Goal: Find specific page/section: Find specific page/section

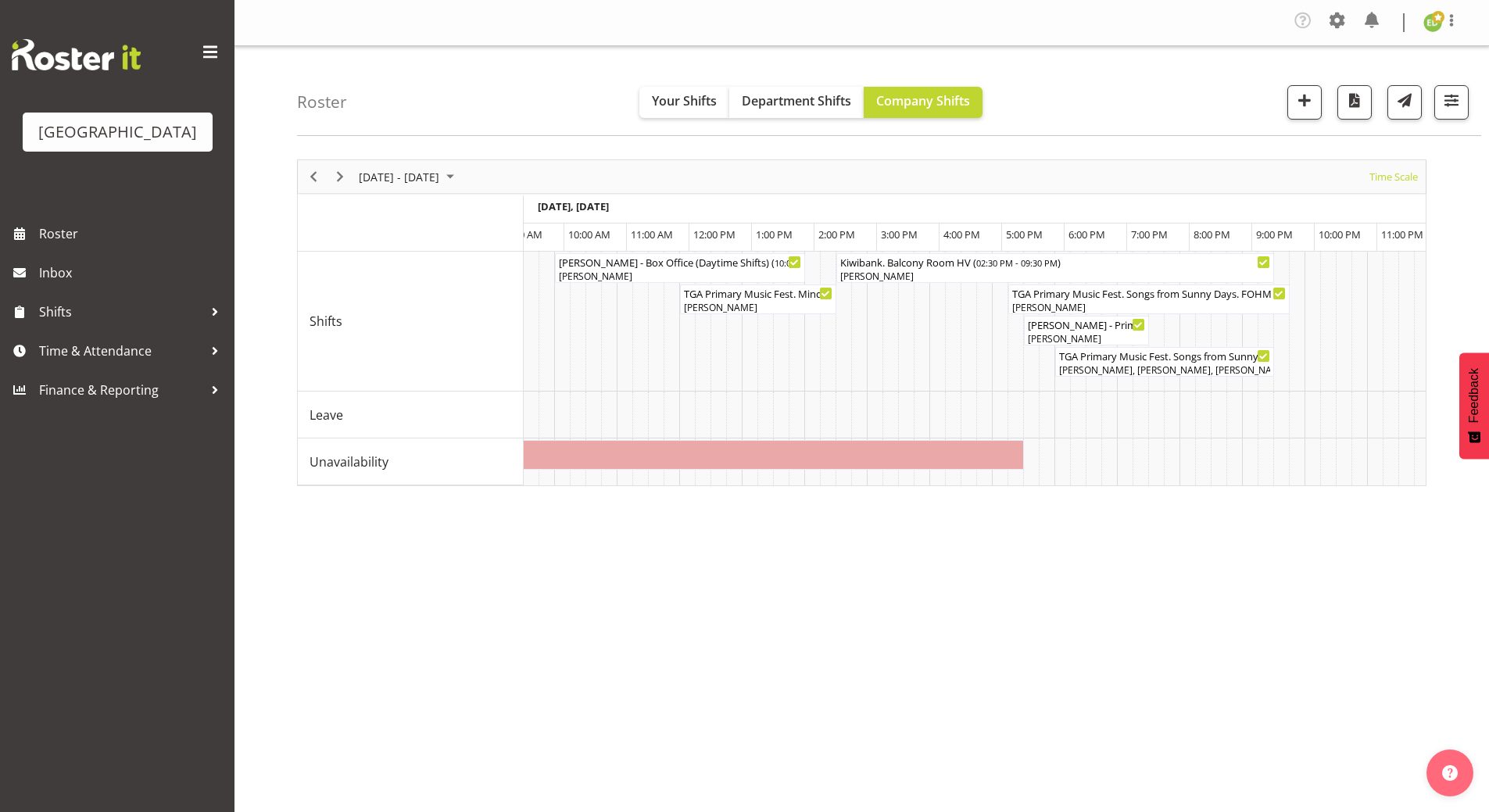
scroll to position [0, 2096]
click at [1466, 98] on button "button" at bounding box center [1452, 102] width 34 height 34
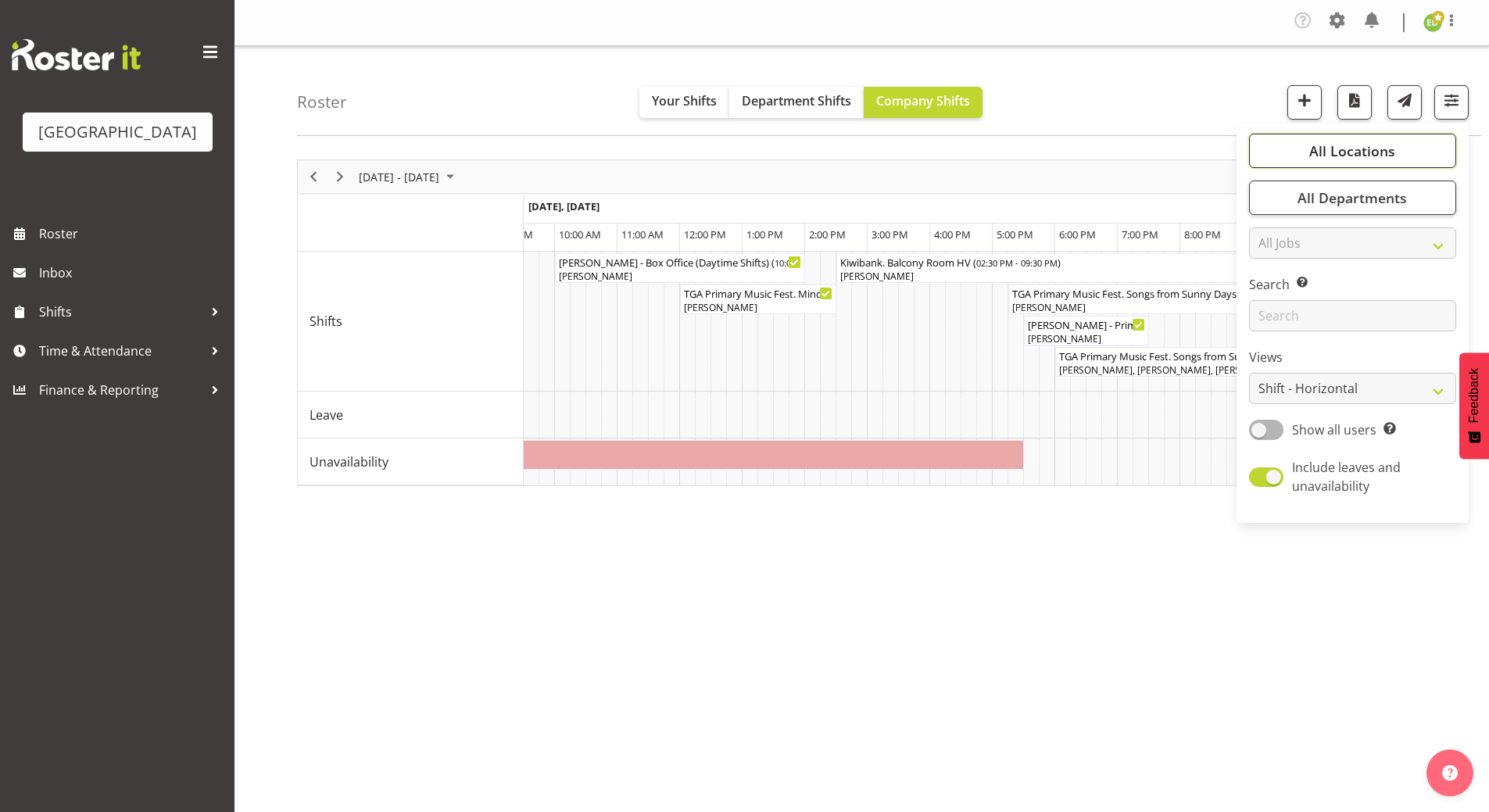
click at [1353, 151] on span "All Locations" at bounding box center [1352, 151] width 86 height 19
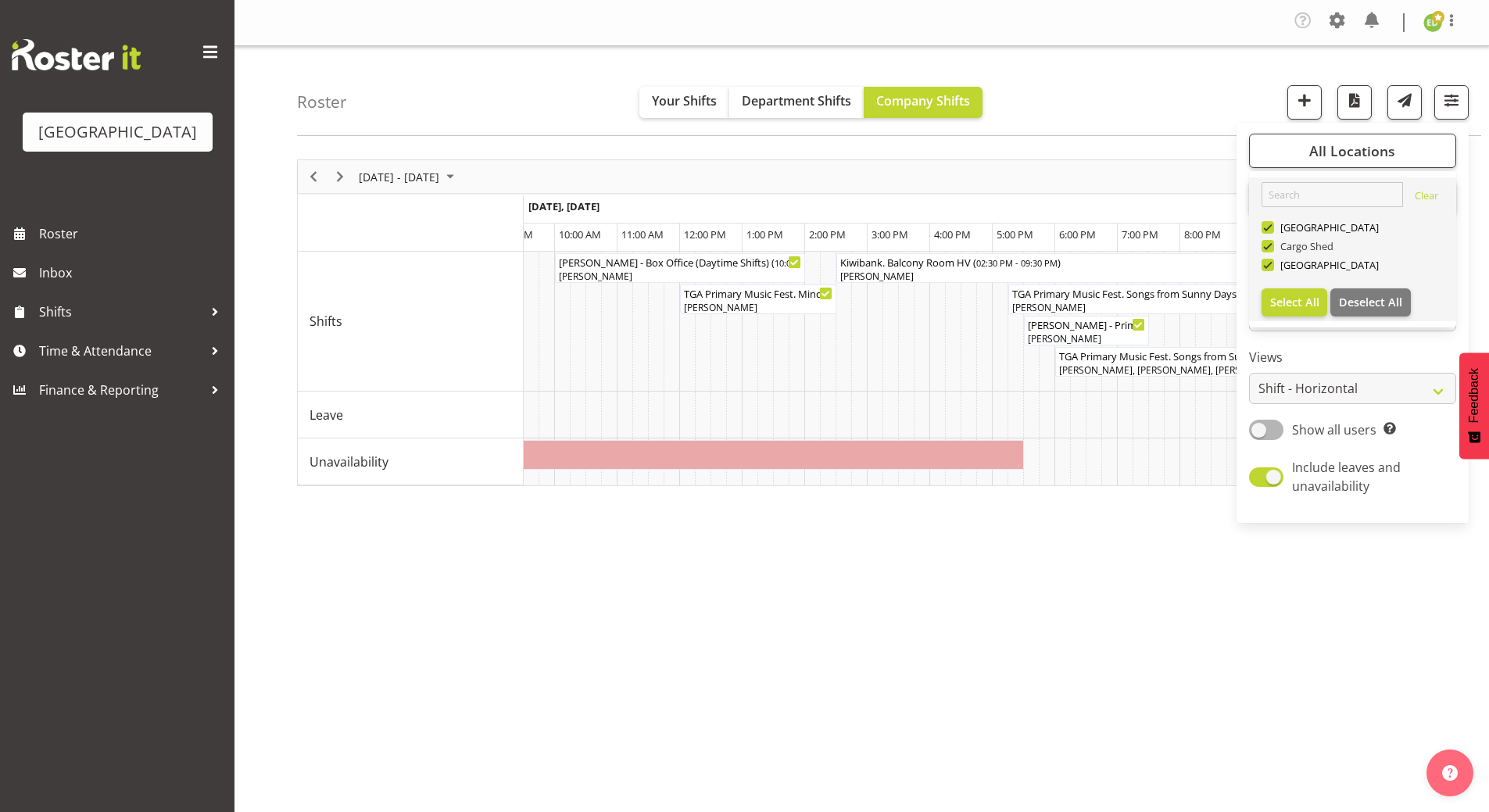
click at [1270, 244] on span at bounding box center [1267, 246] width 13 height 13
click at [1270, 244] on input "Cargo Shed" at bounding box center [1266, 246] width 10 height 10
checkbox input "false"
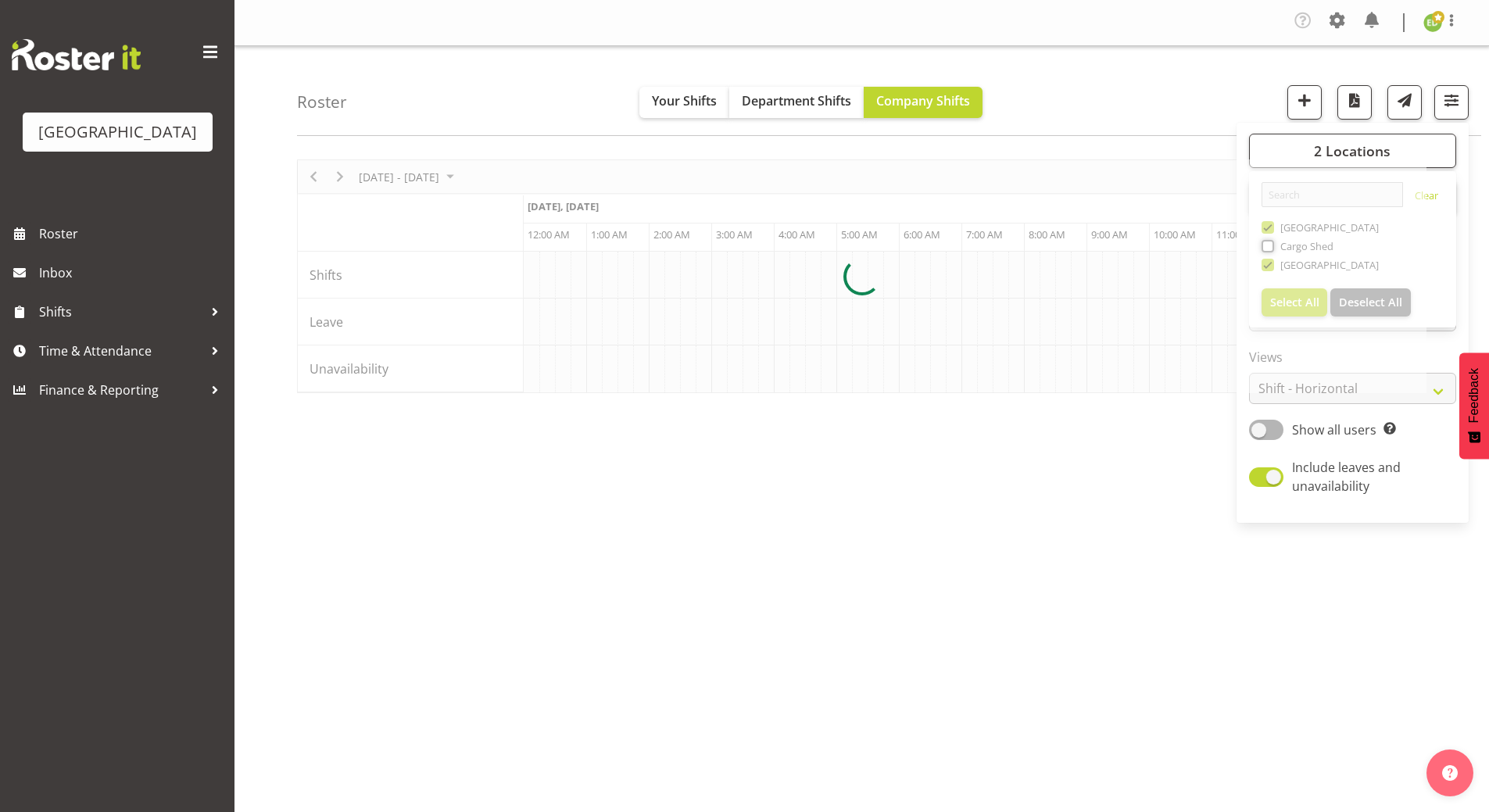
scroll to position [0, 4502]
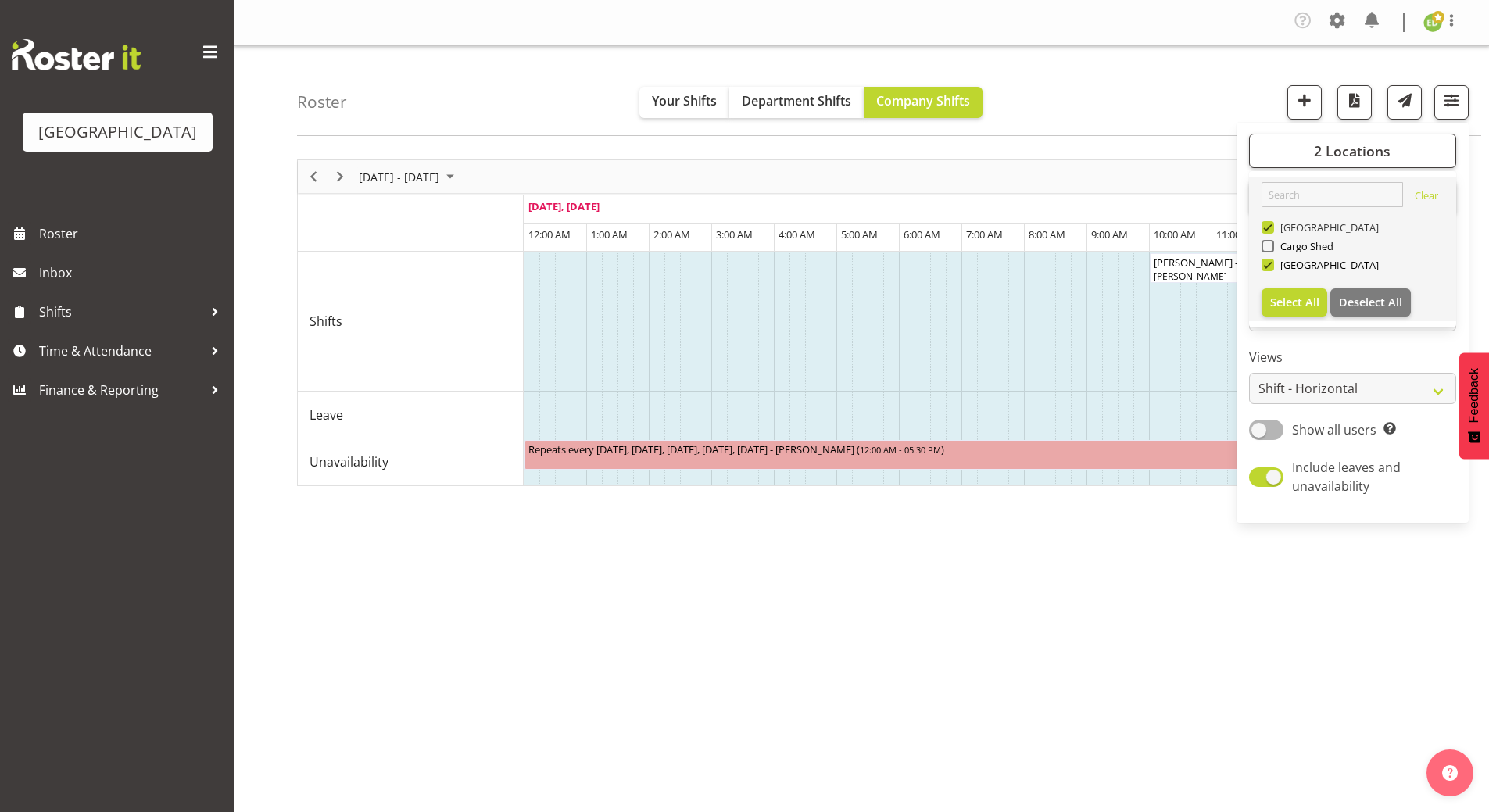
click at [1268, 224] on span at bounding box center [1267, 227] width 13 height 13
click at [1268, 224] on input "[GEOGRAPHIC_DATA]" at bounding box center [1266, 227] width 10 height 10
checkbox input "false"
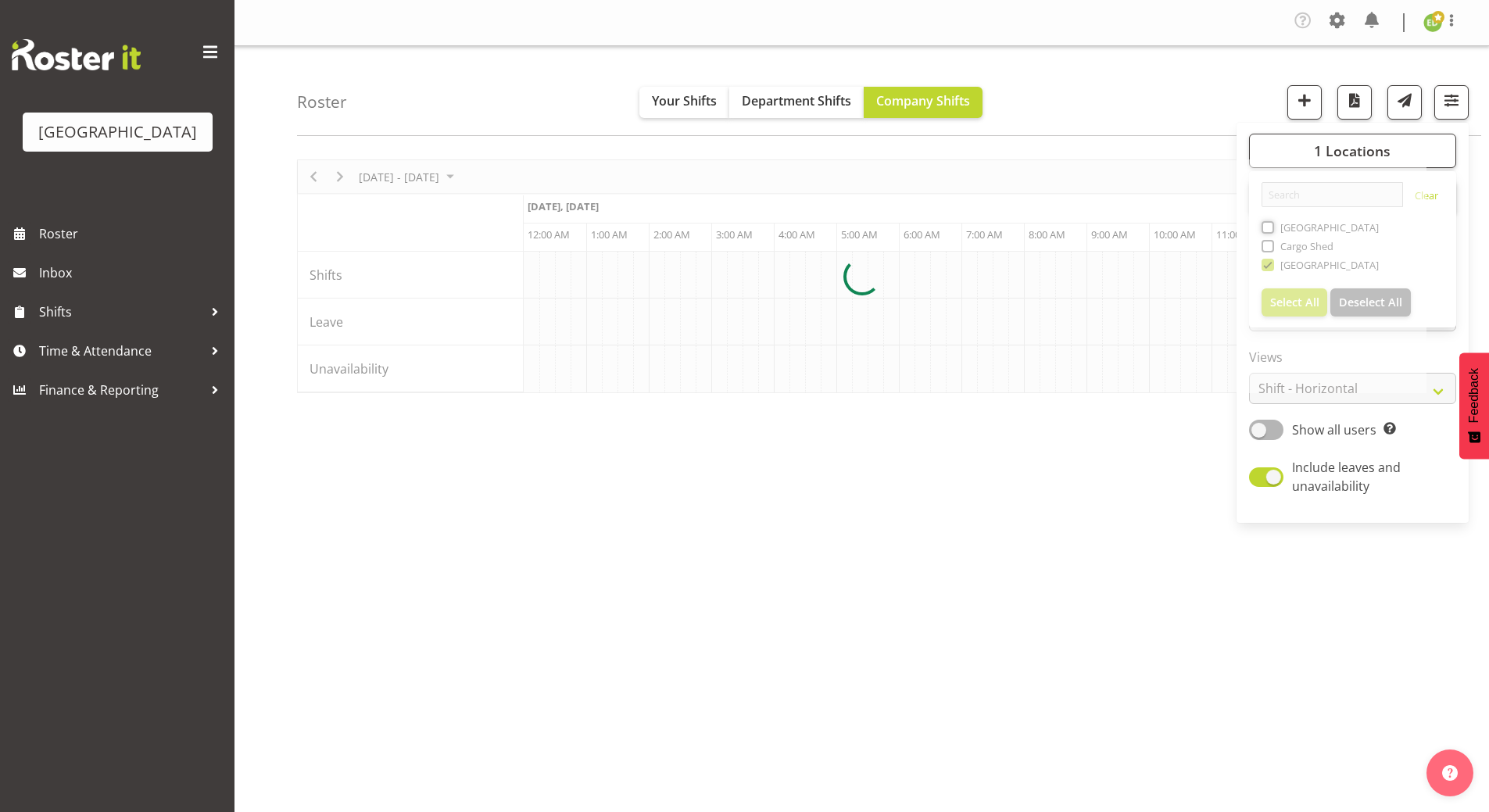
scroll to position [0, 4502]
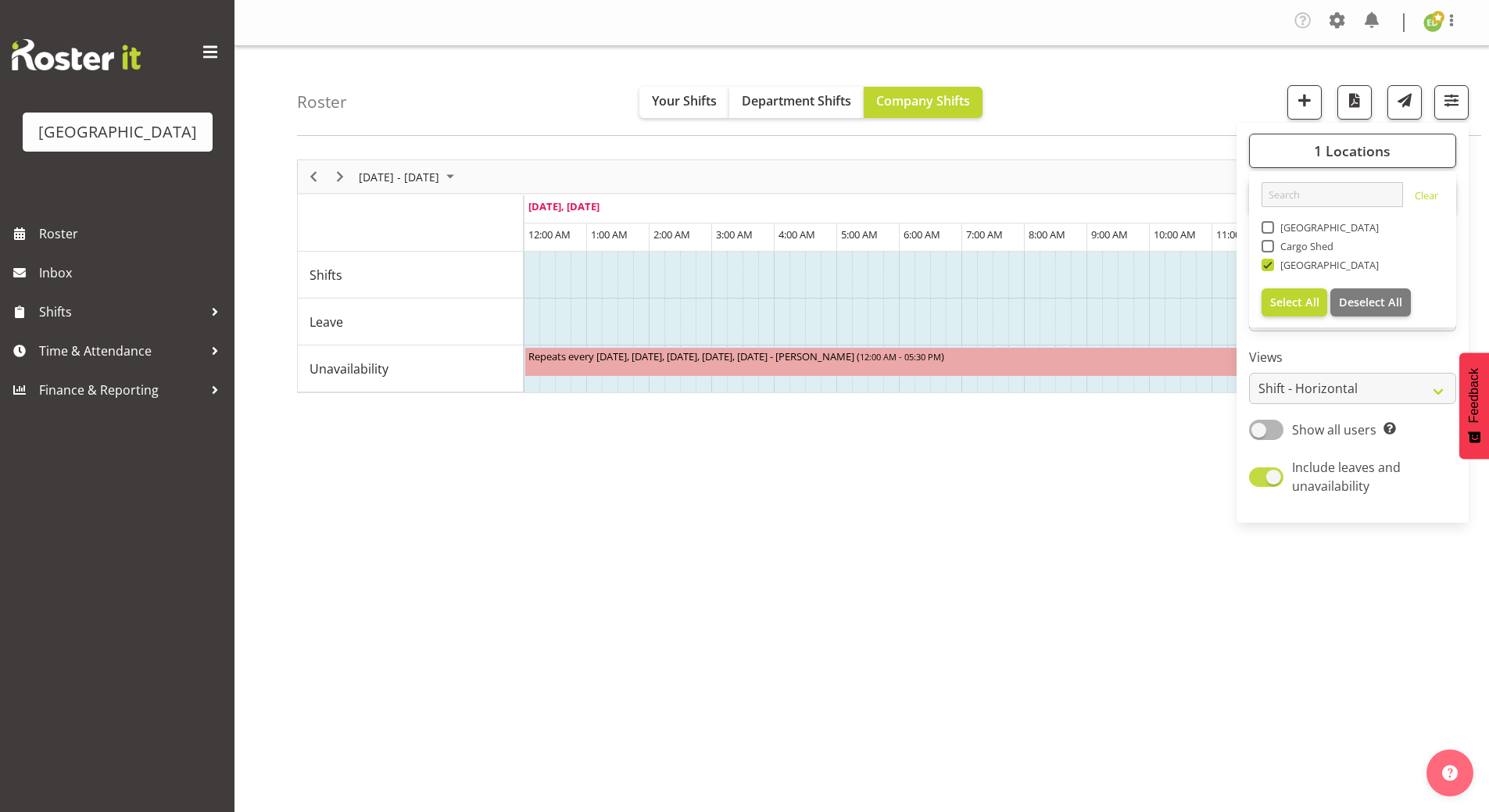
click at [1260, 477] on span at bounding box center [1265, 477] width 34 height 20
click at [1260, 477] on input "Include leaves and unavailability" at bounding box center [1254, 476] width 10 height 10
checkbox input "false"
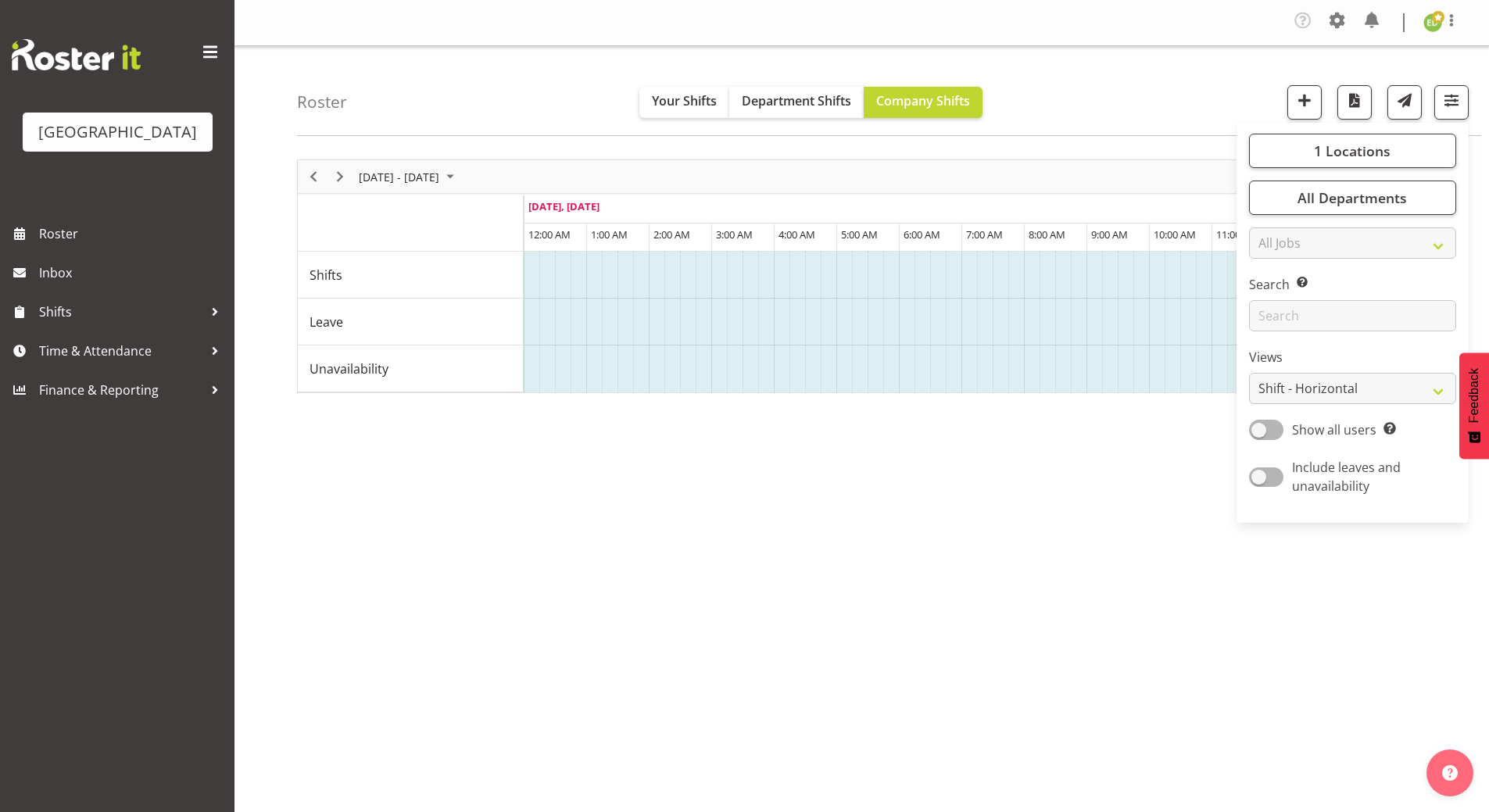
click at [1195, 596] on div "[DATE] - [DATE] [DATE] Timeline Day Timeline Week Timeline Fortnight Timeline M…" at bounding box center [893, 460] width 1192 height 625
